Goal: Use online tool/utility: Use online tool/utility

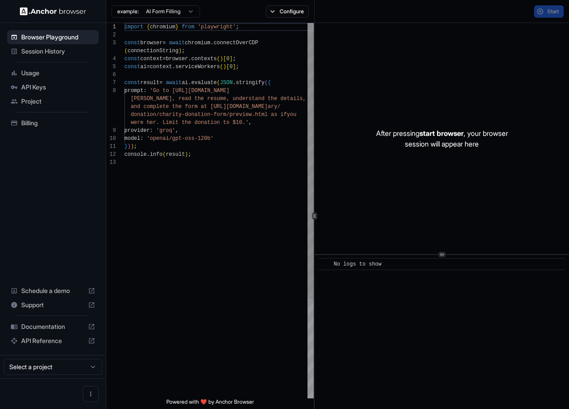
scroll to position [56, 0]
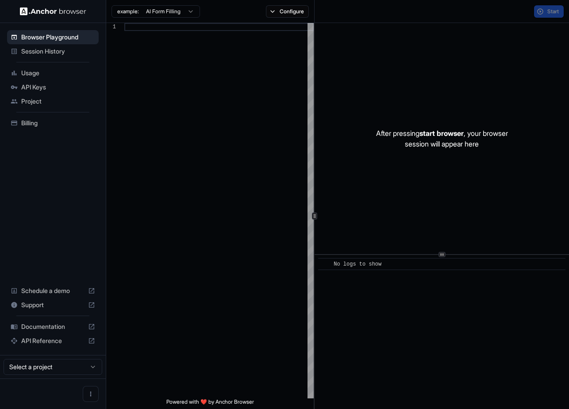
scroll to position [56, 0]
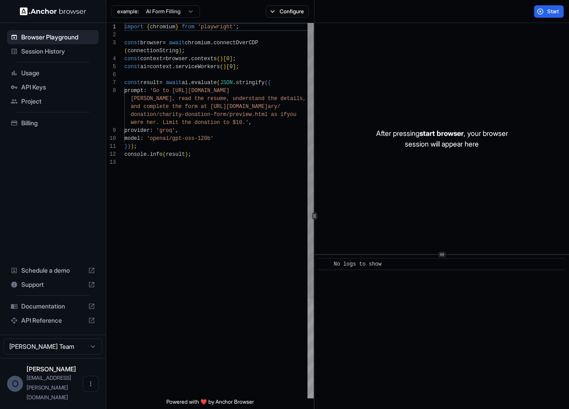
type textarea "**********"
click at [184, 209] on div "import { chromium } from 'playwright' ; const browser = await chromium . connec…" at bounding box center [218, 278] width 189 height 510
click at [545, 8] on button "Start" at bounding box center [549, 11] width 30 height 12
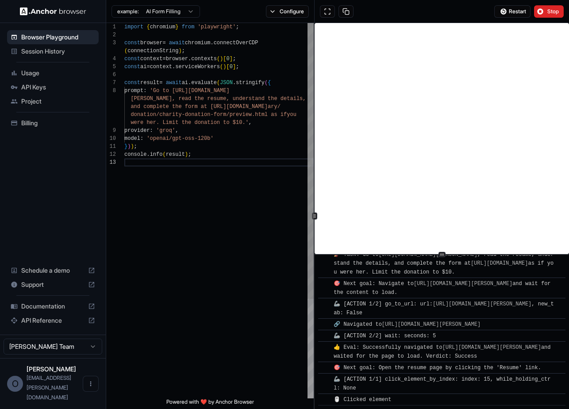
click at [221, 208] on div "import { chromium } from 'playwright' ; const browser = await chromium . connec…" at bounding box center [218, 278] width 189 height 510
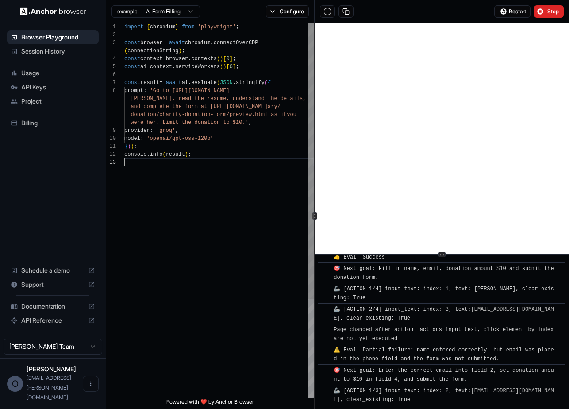
scroll to position [16, 0]
click at [262, 122] on div "import { chromium } from 'playwright' ; const browser = await chromium . connec…" at bounding box center [218, 278] width 189 height 510
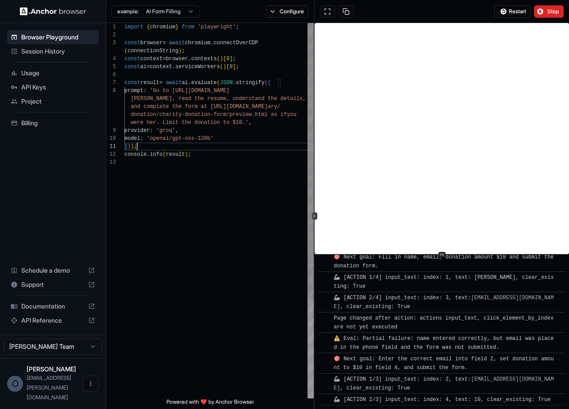
scroll to position [40, 0]
click at [262, 146] on div "import { chromium } from 'playwright' ; const browser = await chromium . connec…" at bounding box center [218, 278] width 189 height 510
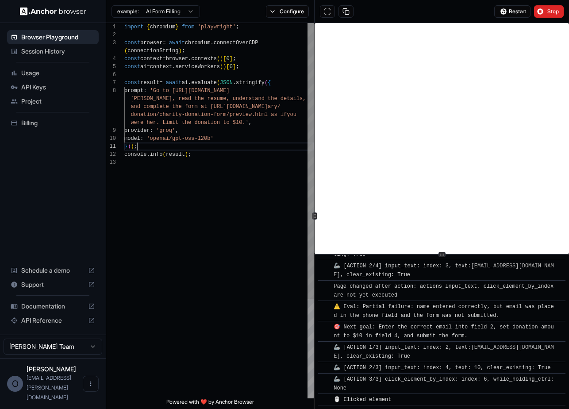
scroll to position [1317, 0]
